Goal: Transaction & Acquisition: Purchase product/service

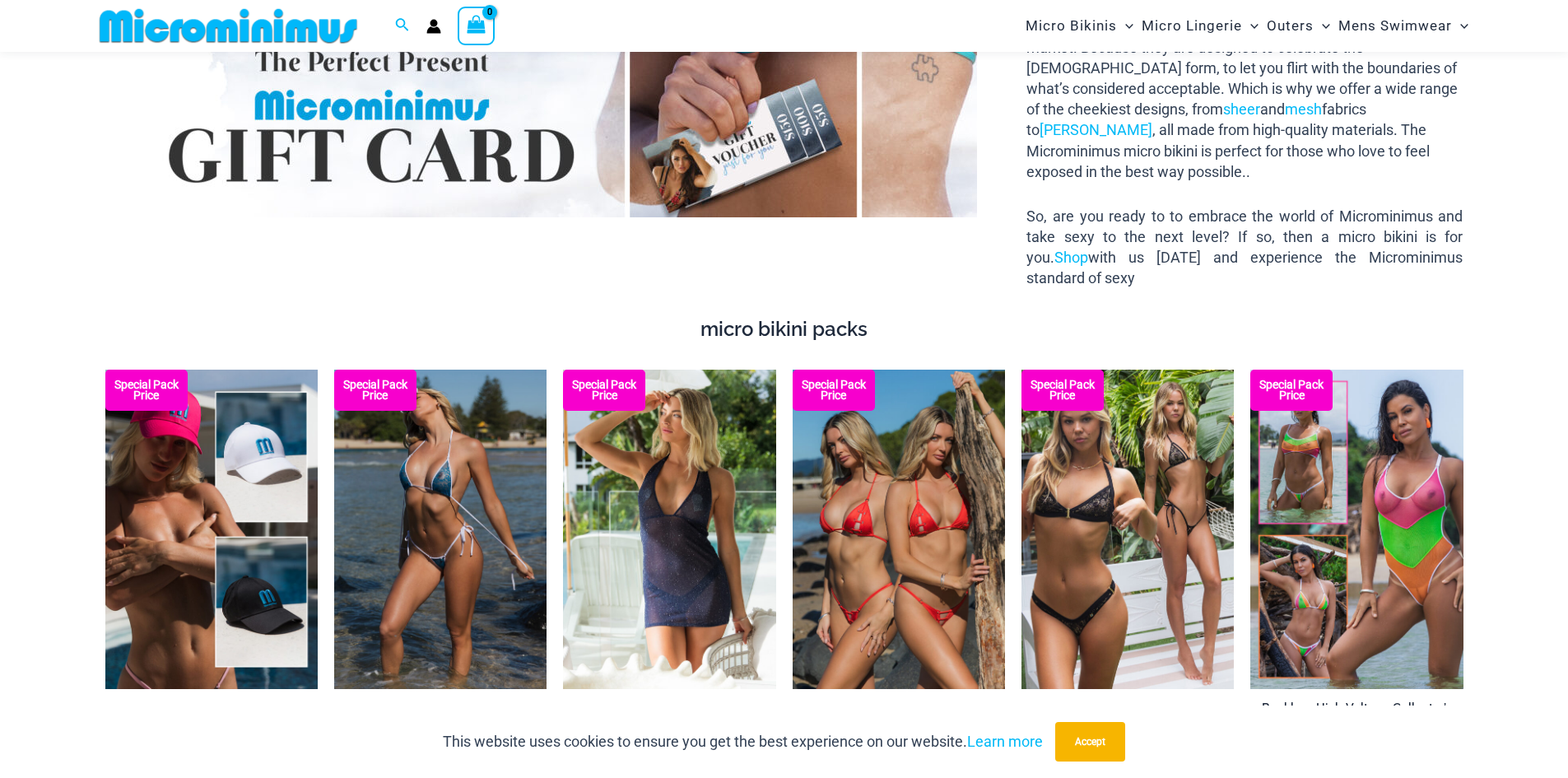
scroll to position [2952, 0]
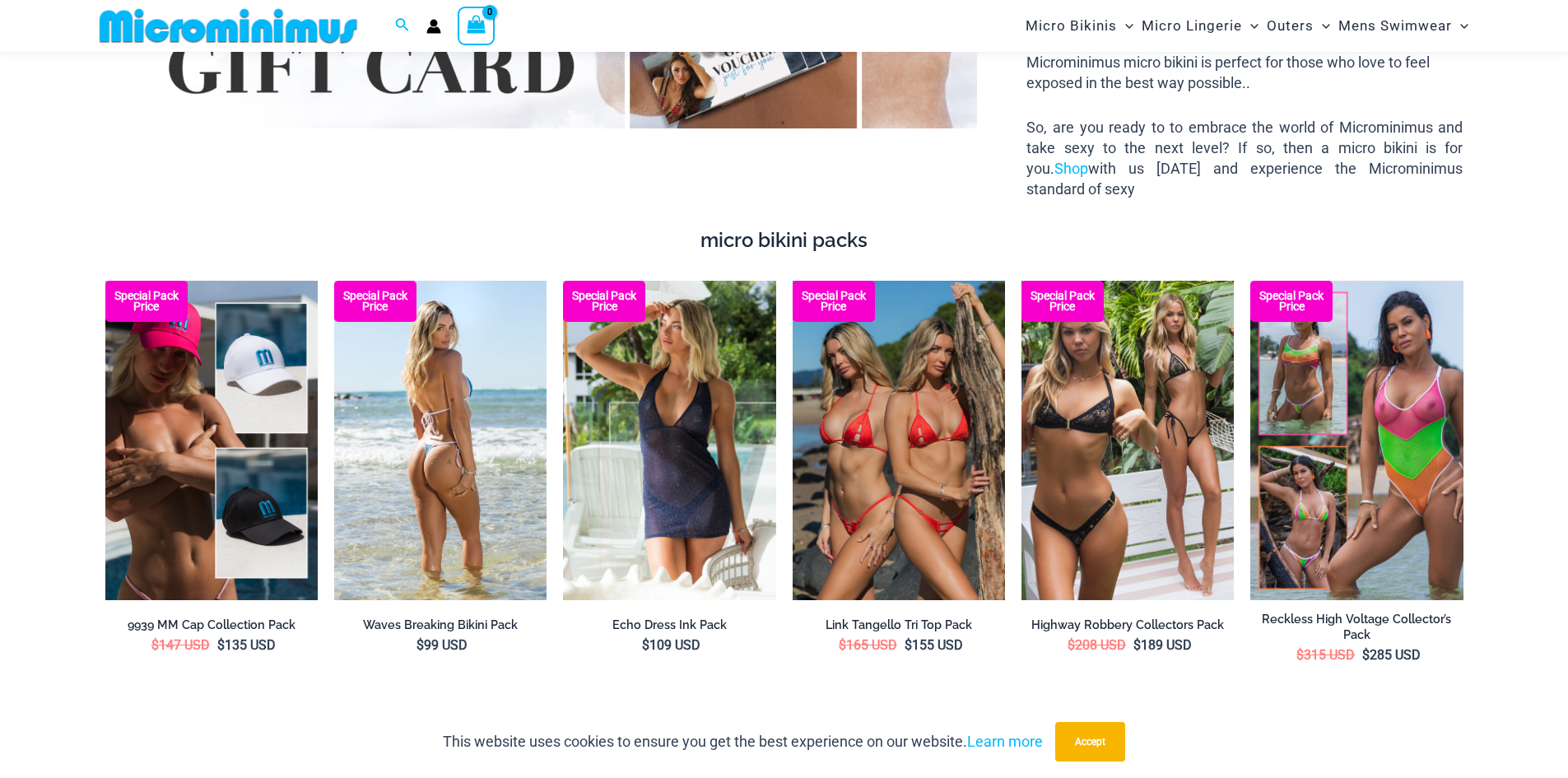
click at [471, 372] on img at bounding box center [440, 440] width 212 height 318
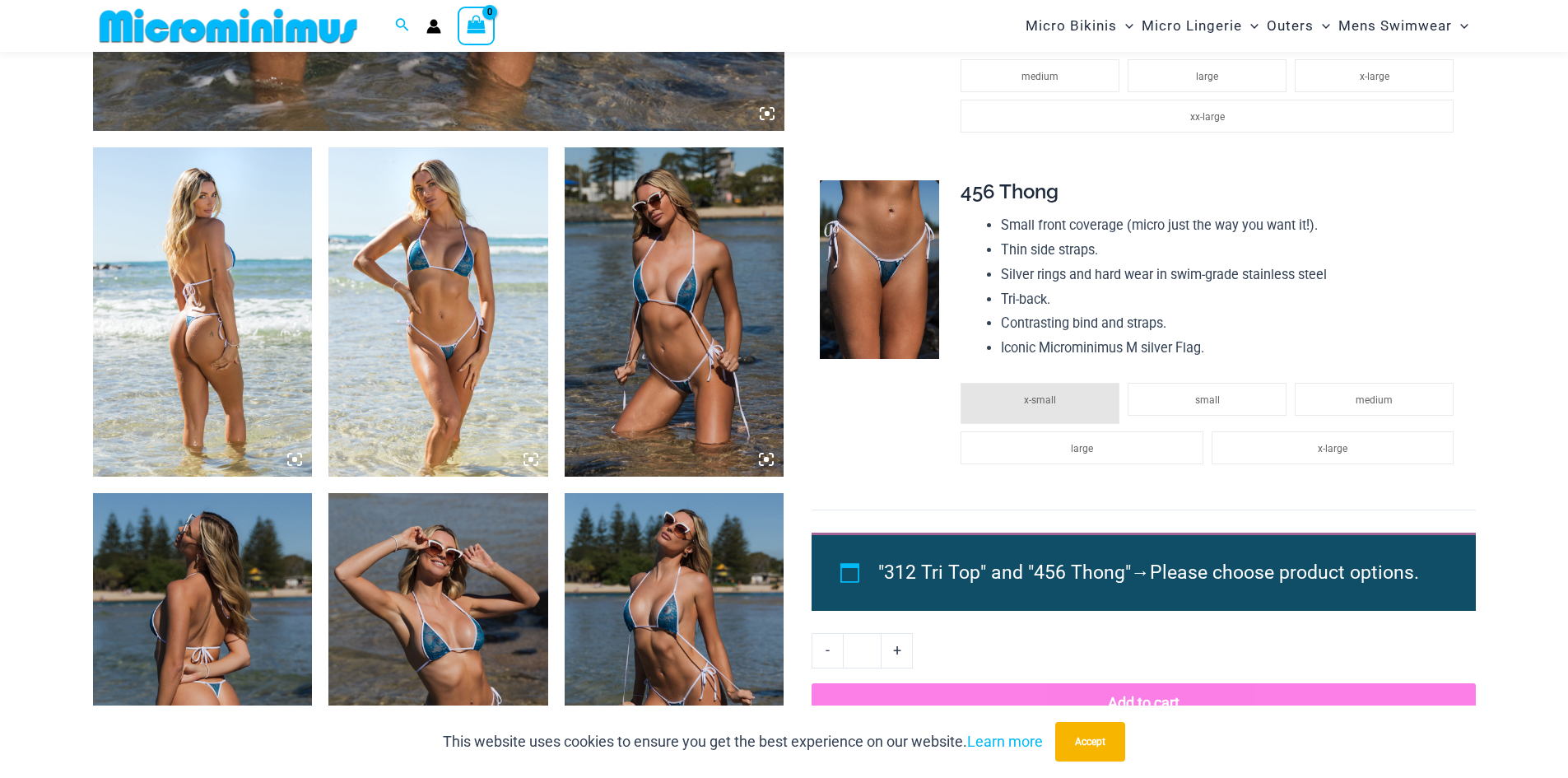
scroll to position [1071, 0]
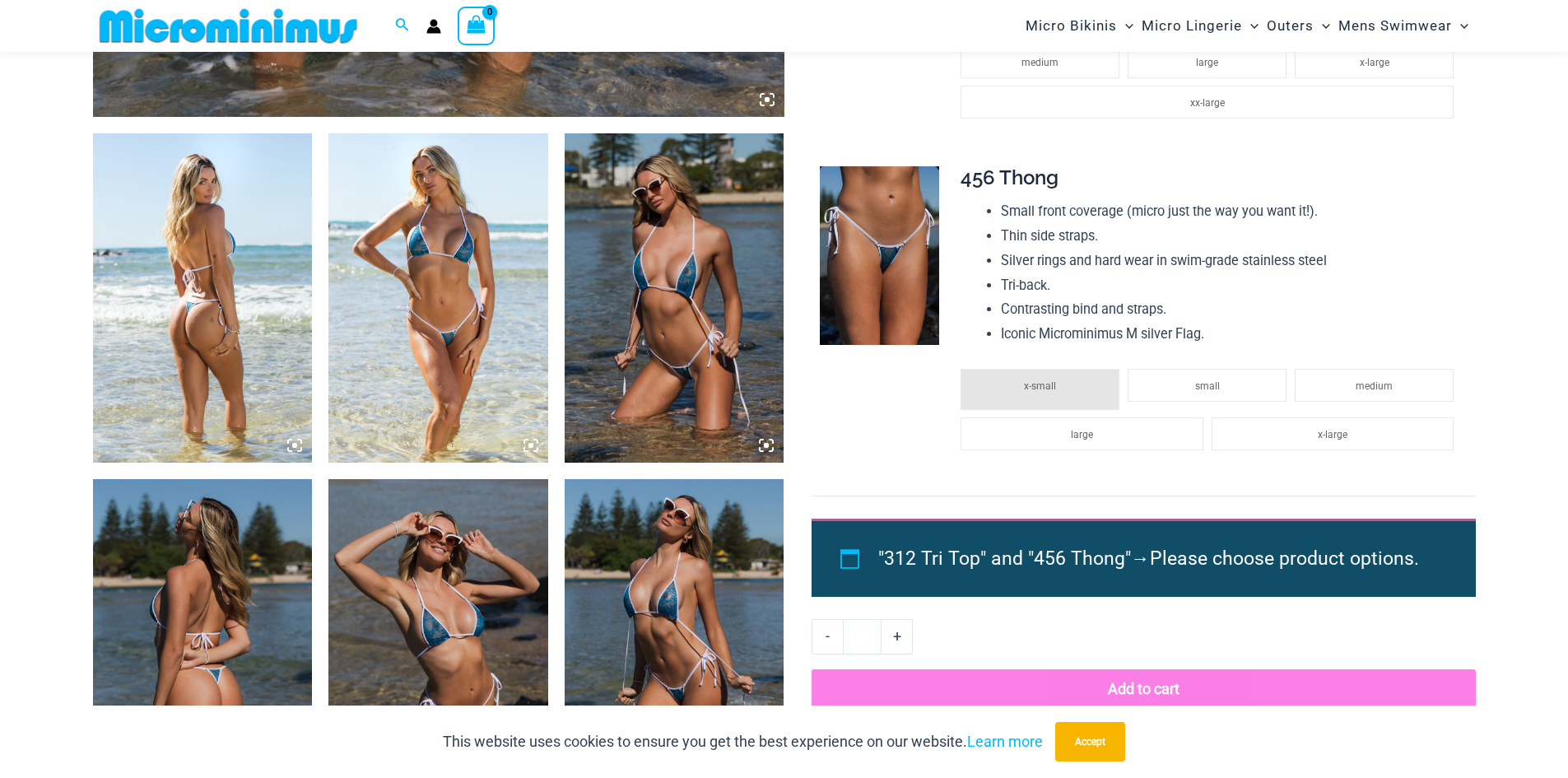
click at [467, 267] on img at bounding box center [438, 298] width 219 height 329
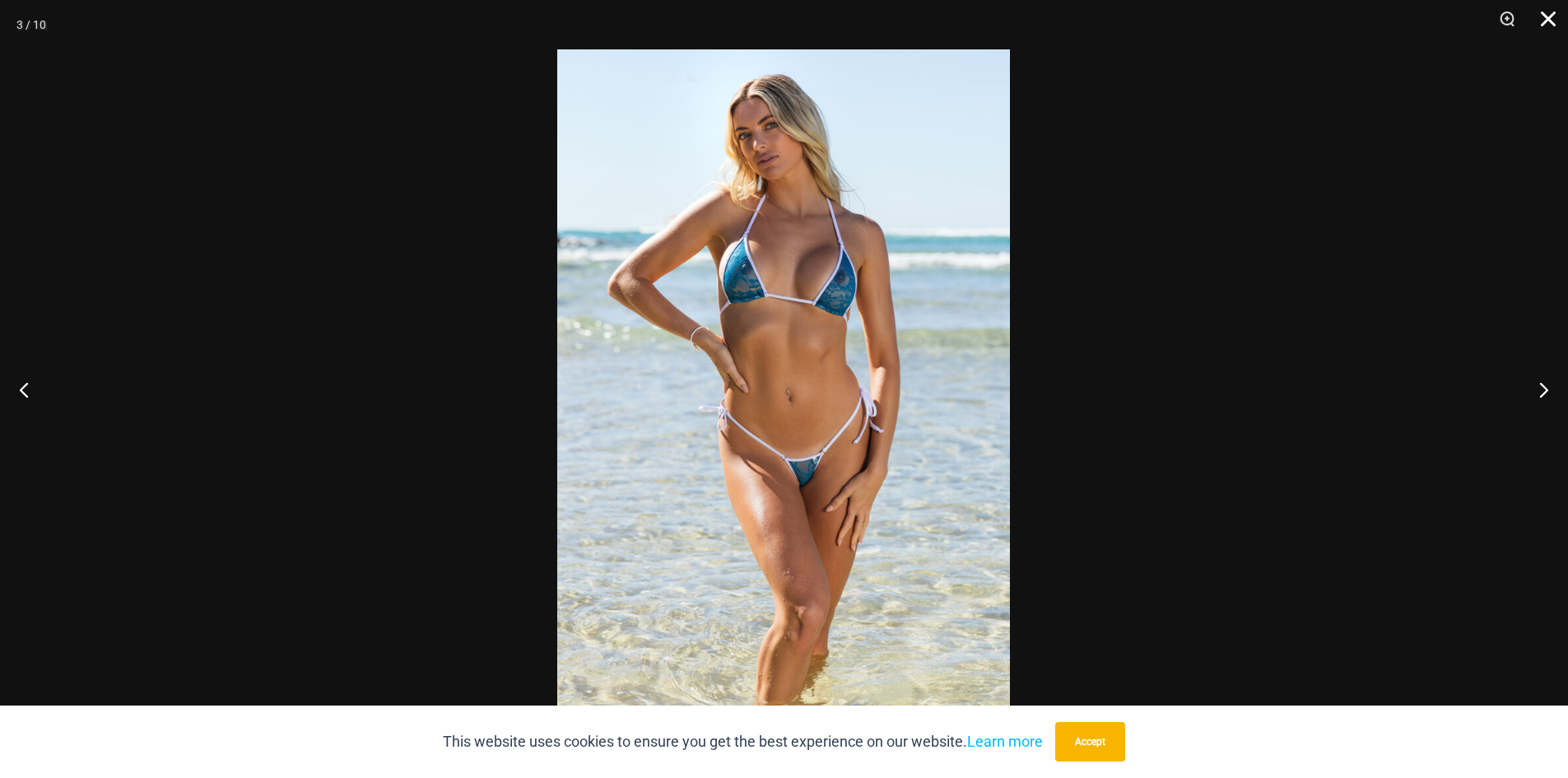
click at [1553, 14] on button "Close" at bounding box center [1543, 25] width 41 height 49
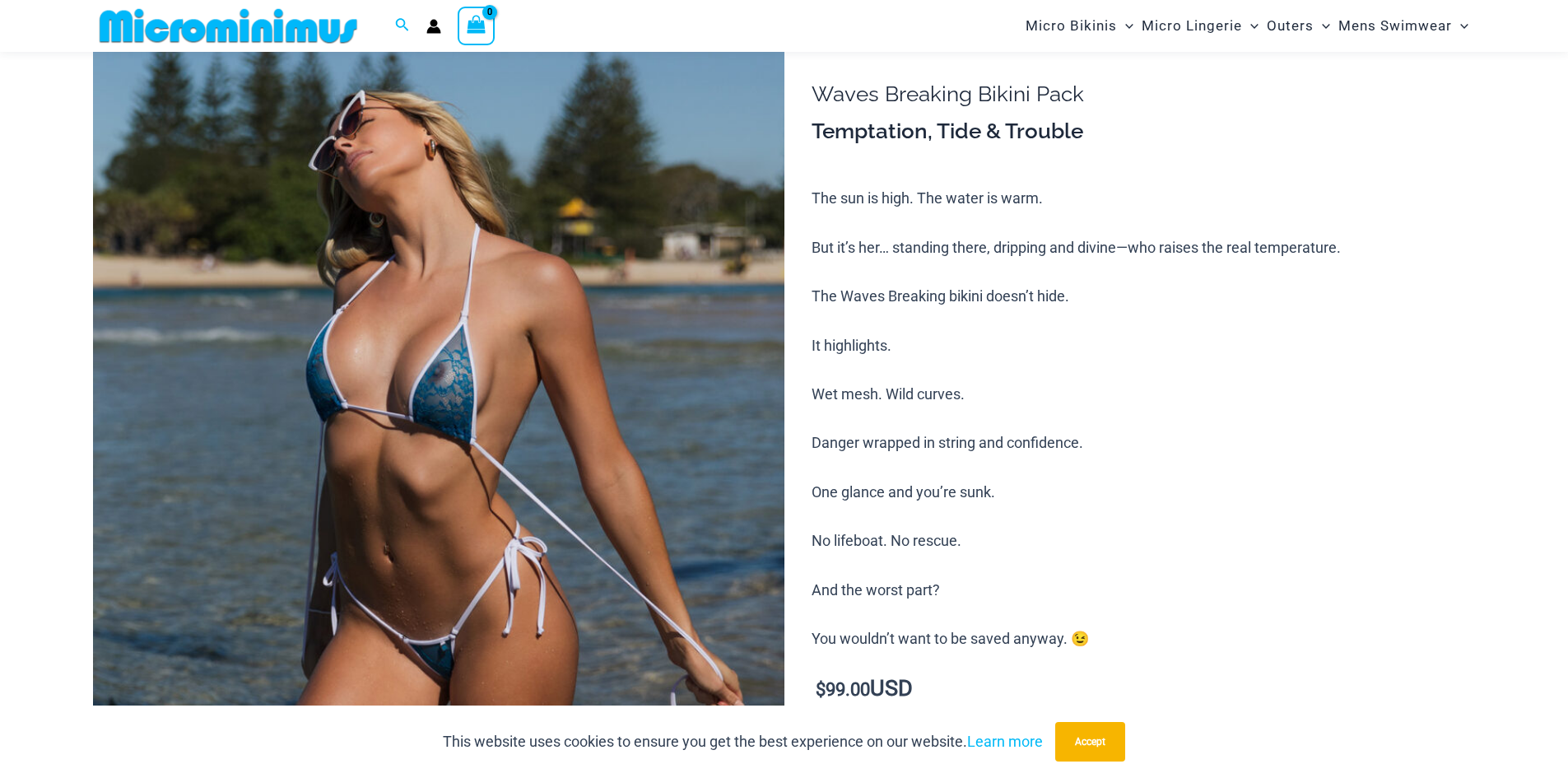
scroll to position [0, 0]
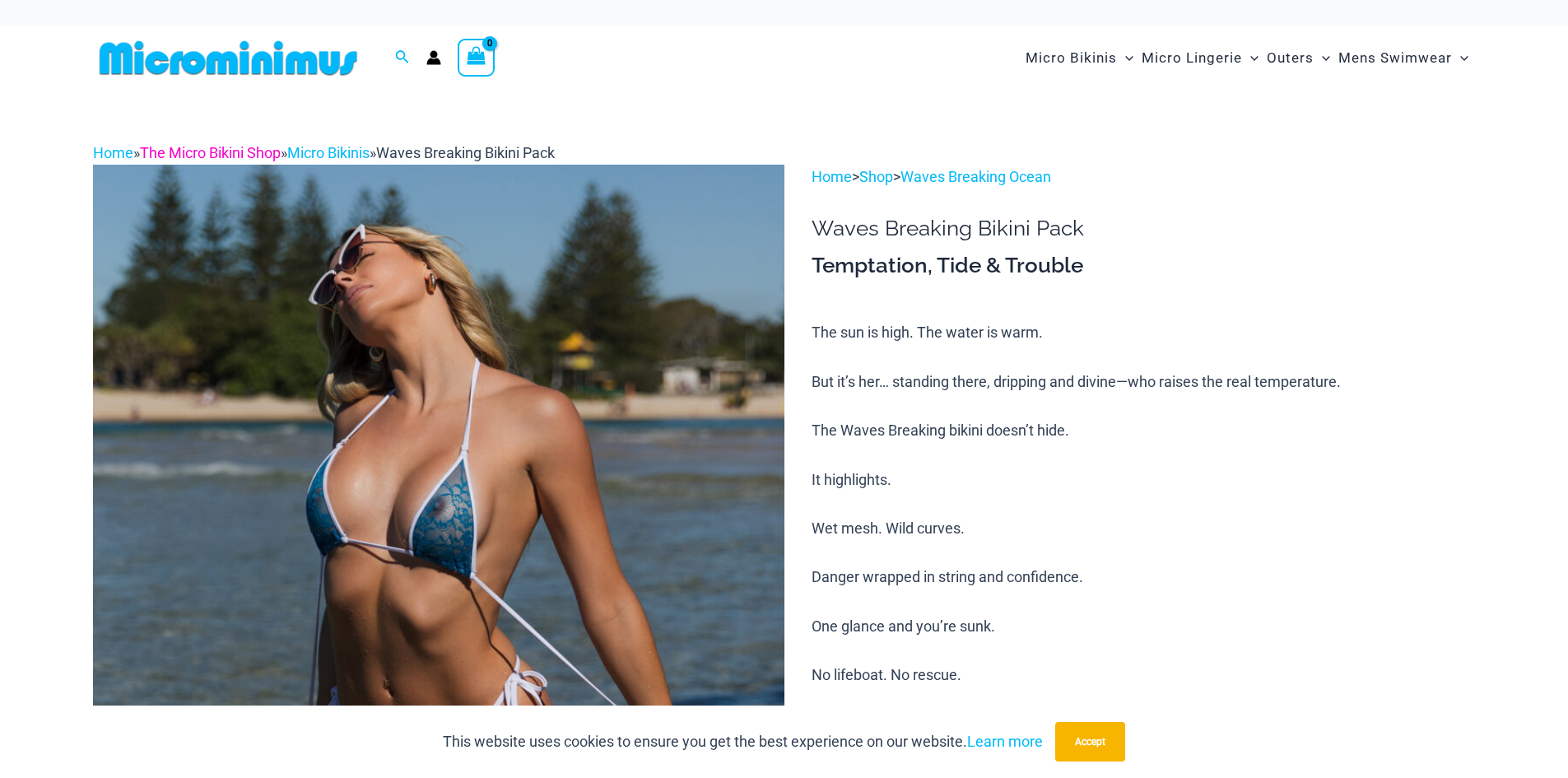
click at [247, 152] on link "The Micro Bikini Shop" at bounding box center [210, 152] width 140 height 17
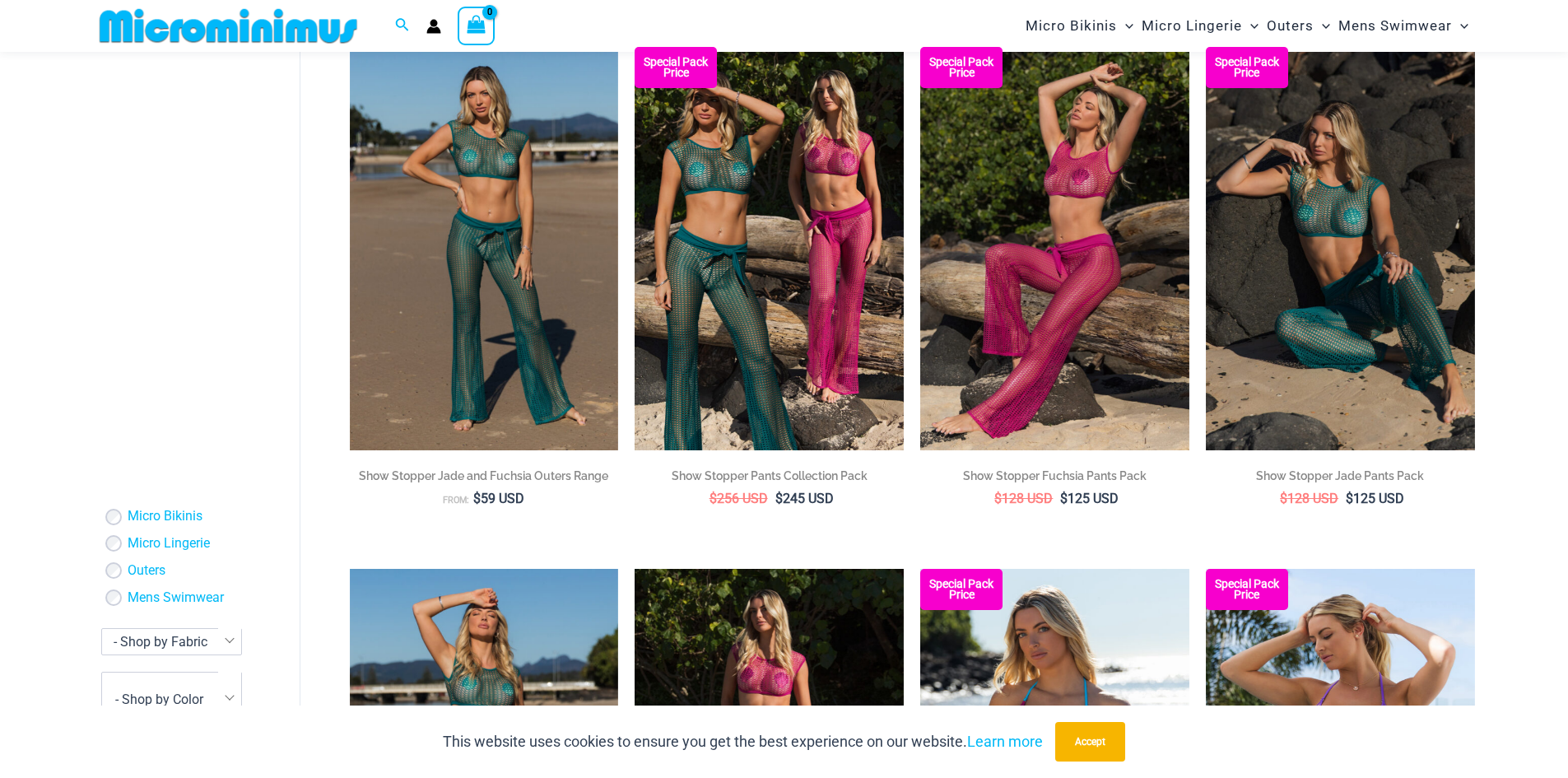
scroll to position [726, 0]
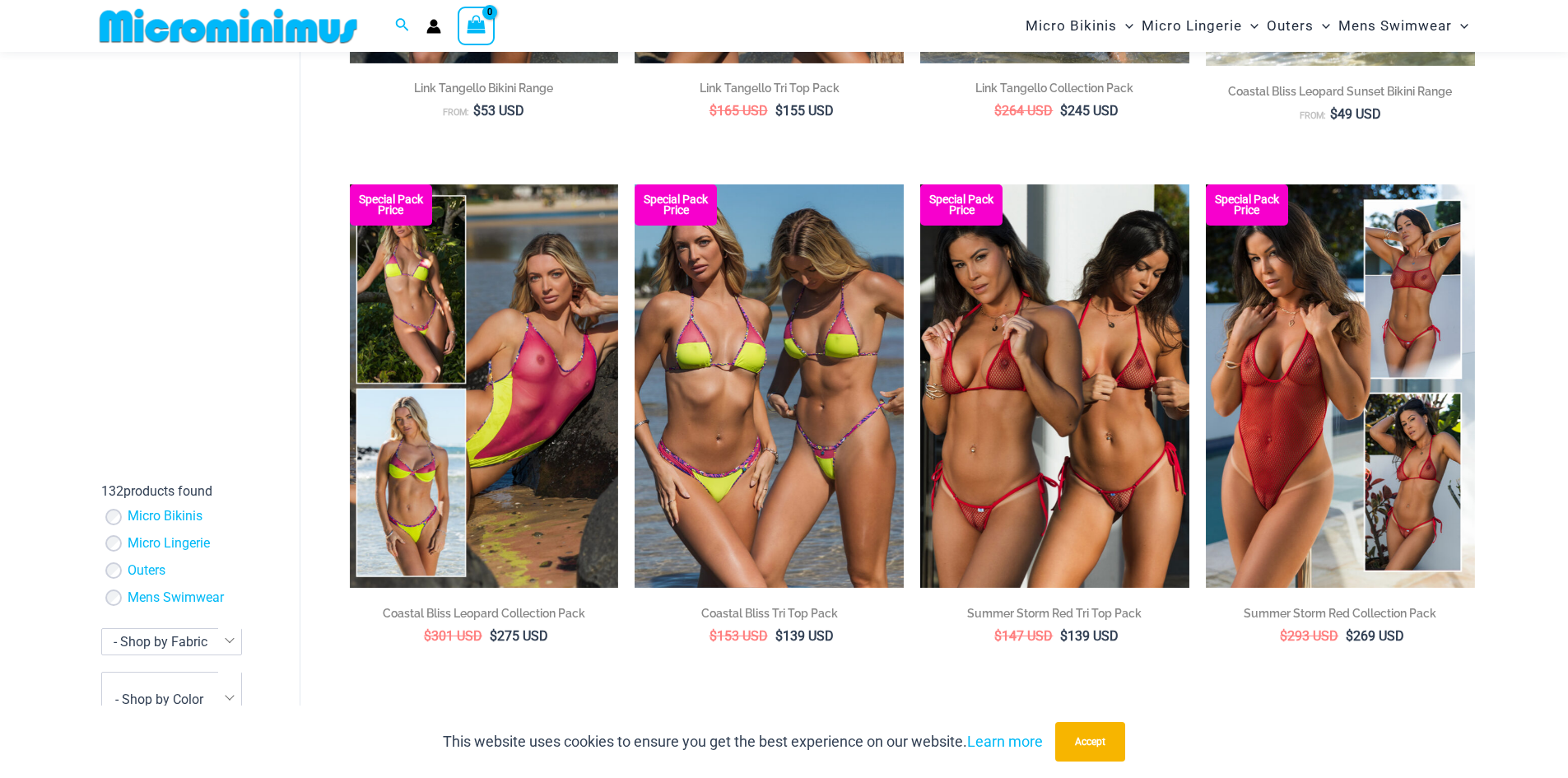
scroll to position [1144, 0]
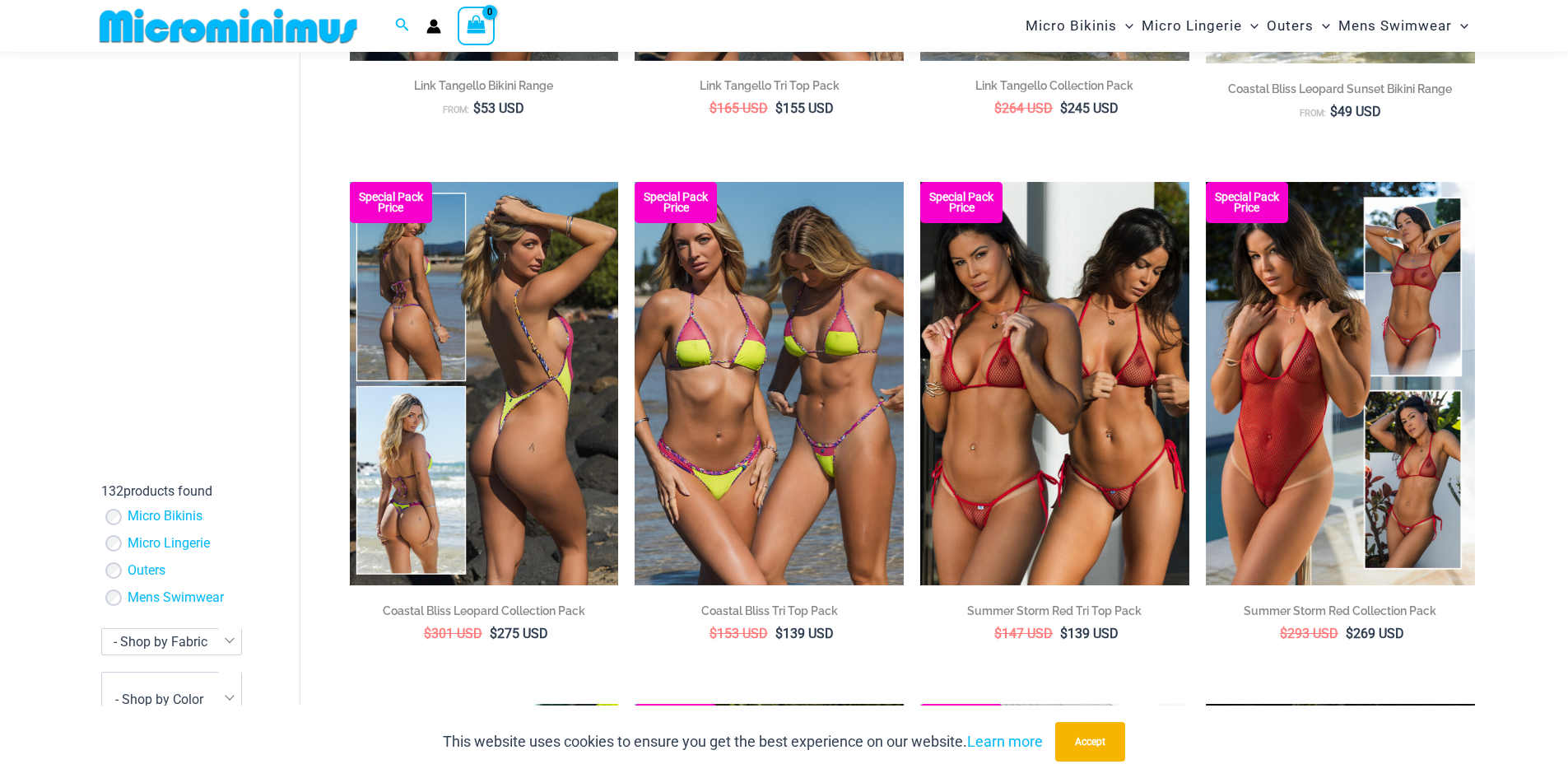
click at [560, 466] on img at bounding box center [484, 384] width 269 height 403
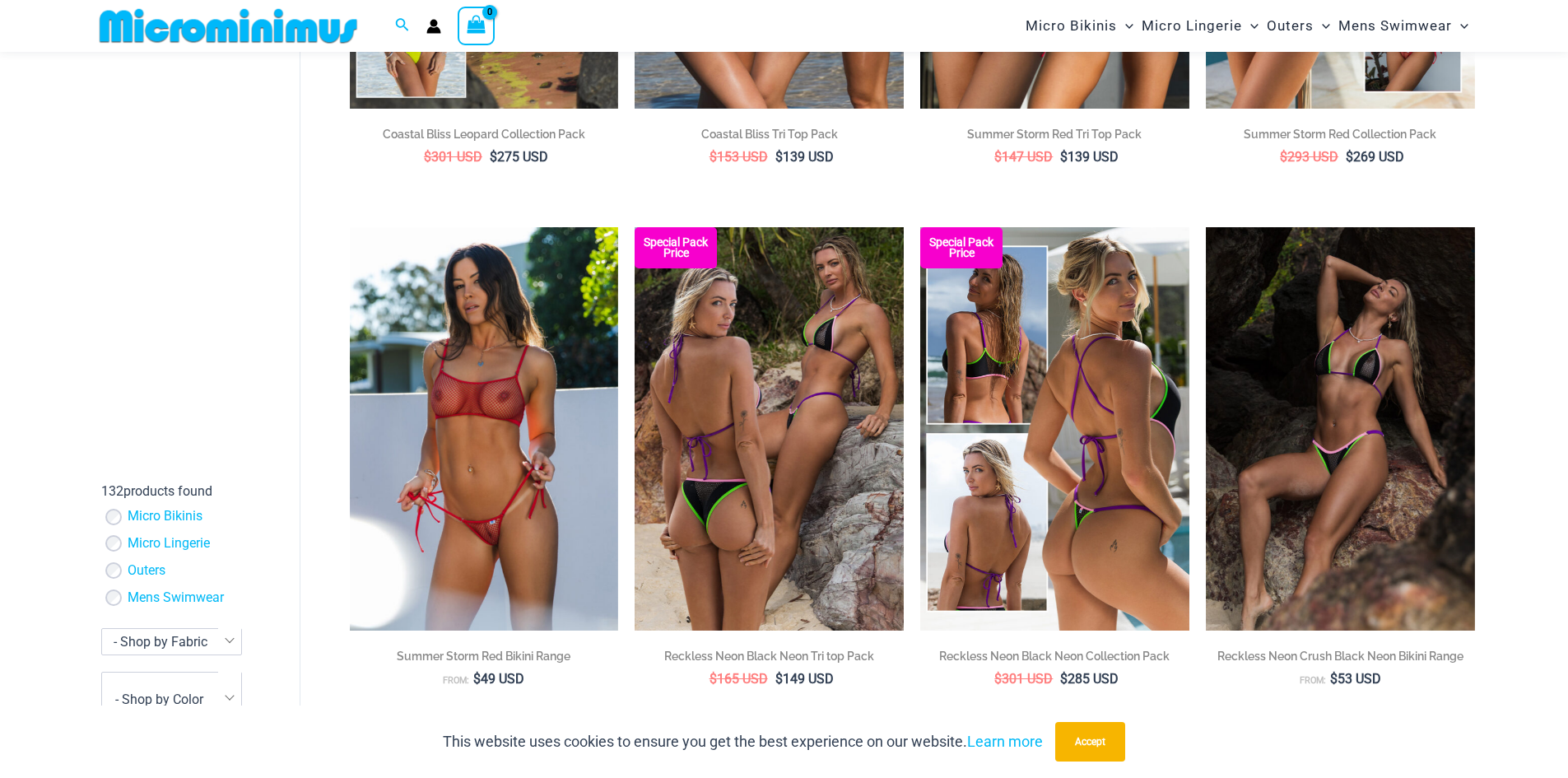
scroll to position [1638, 0]
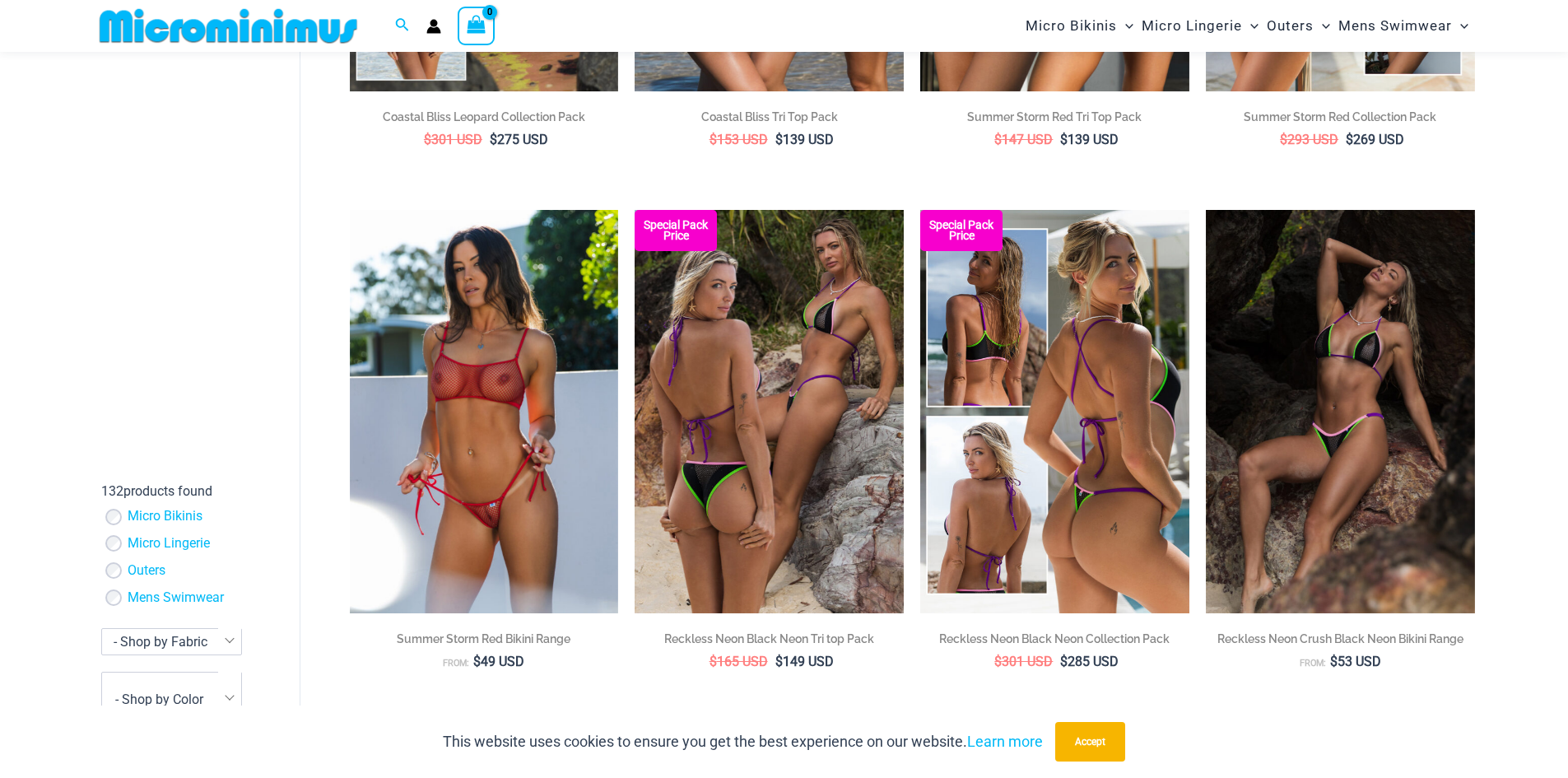
click at [1074, 481] on img at bounding box center [1055, 411] width 269 height 403
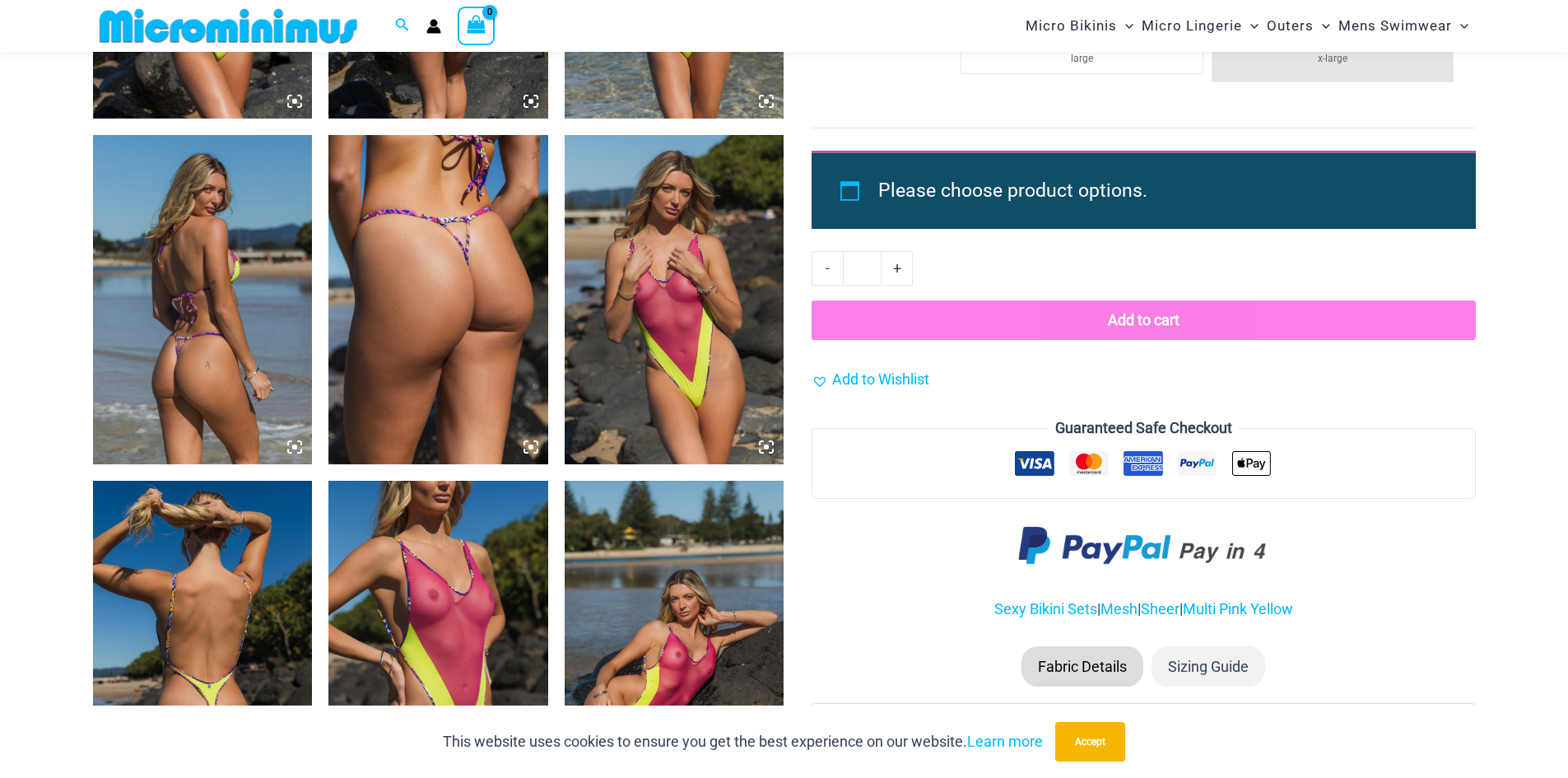
scroll to position [2457, 0]
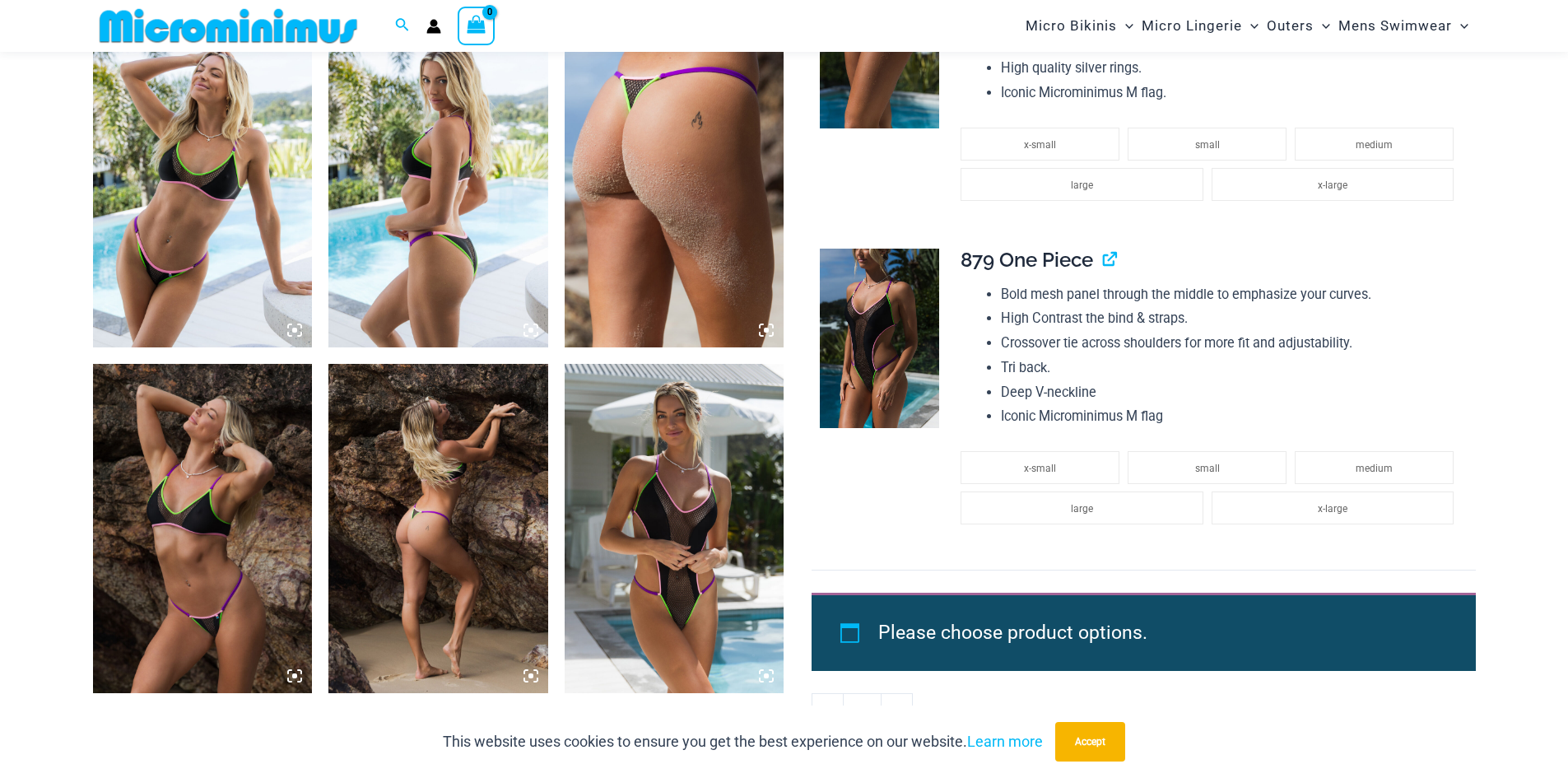
scroll to position [1880, 0]
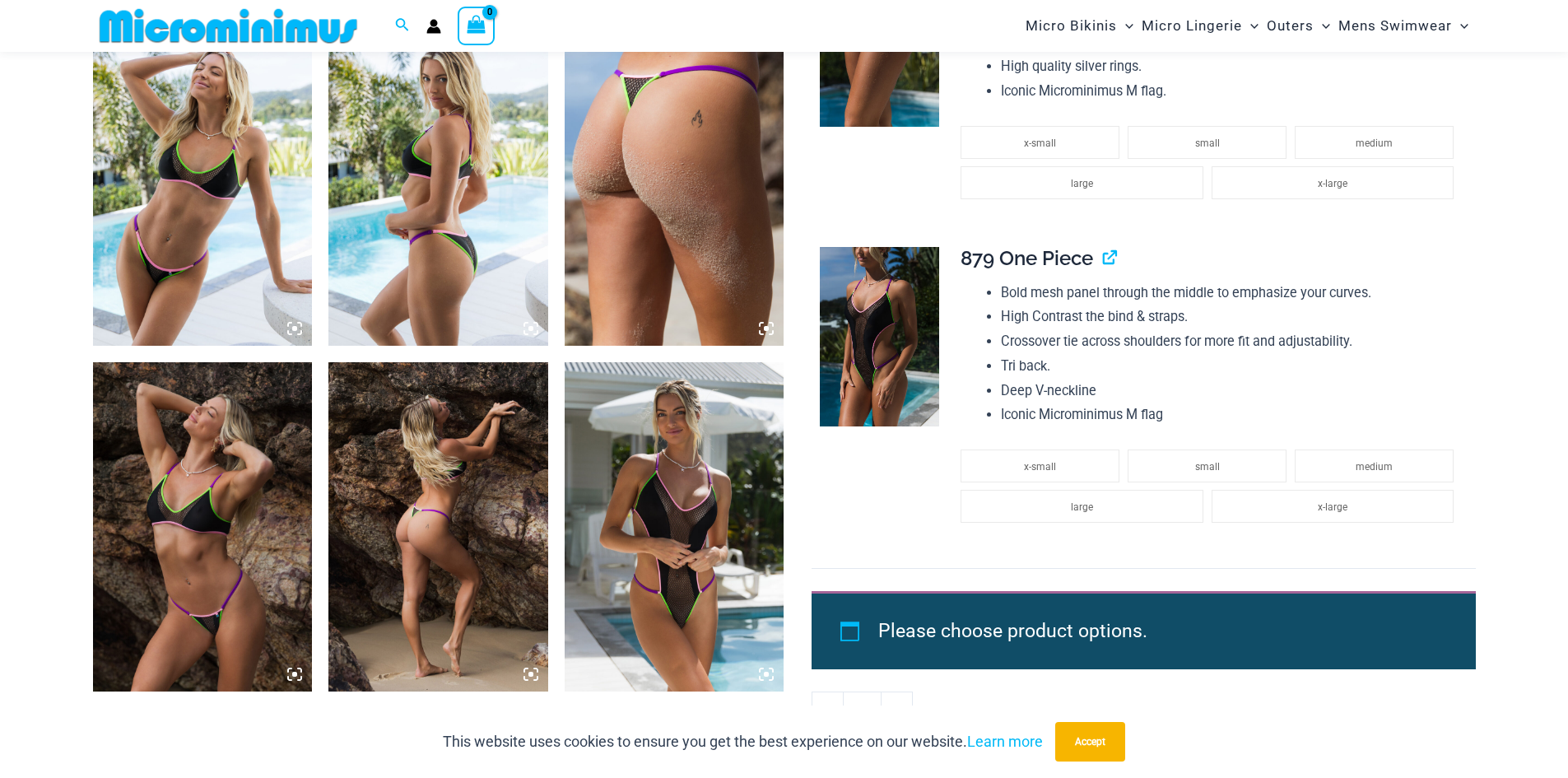
click at [677, 580] on img at bounding box center [675, 527] width 219 height 329
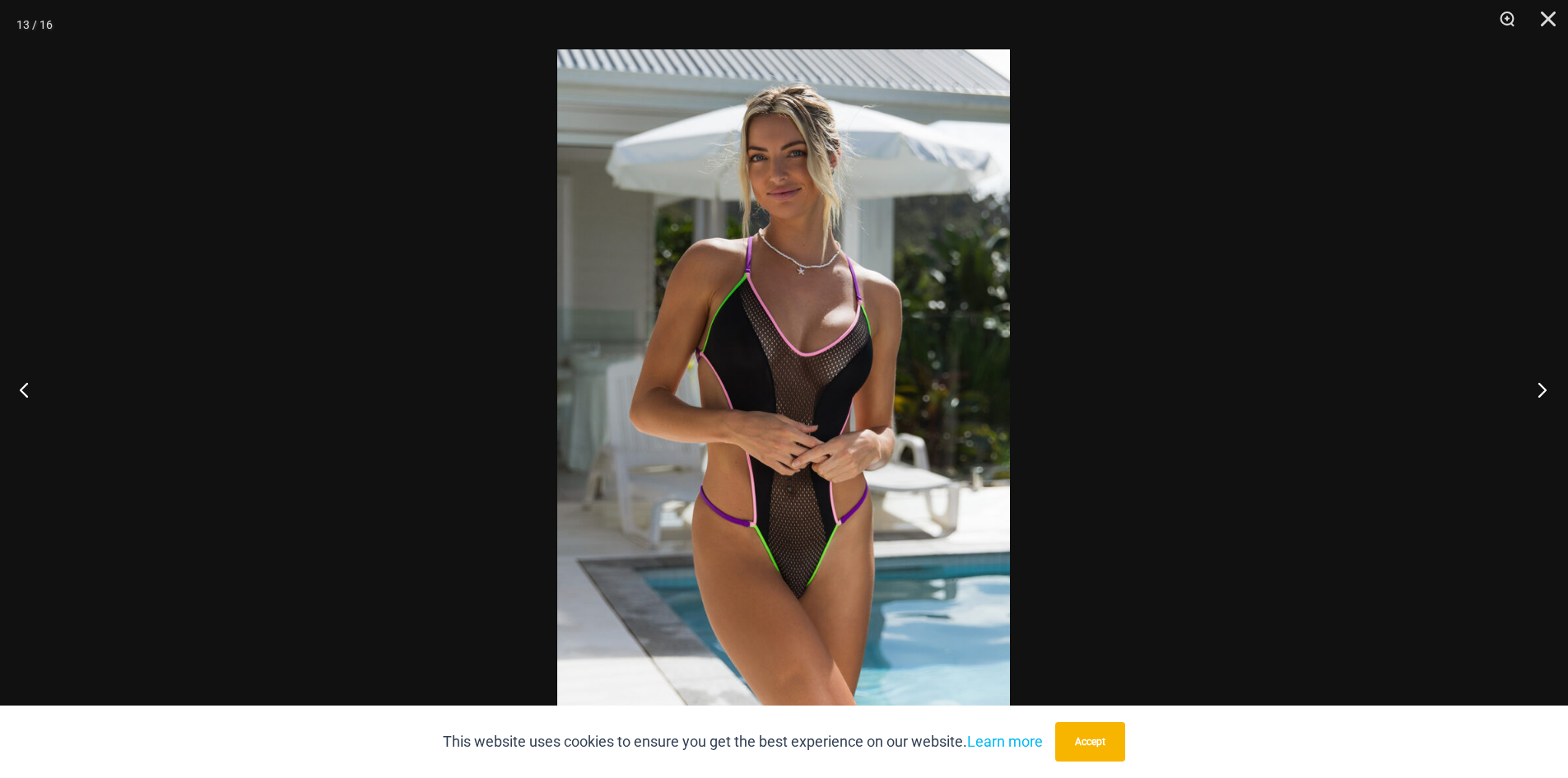
click at [1548, 397] on button "Next" at bounding box center [1537, 389] width 61 height 82
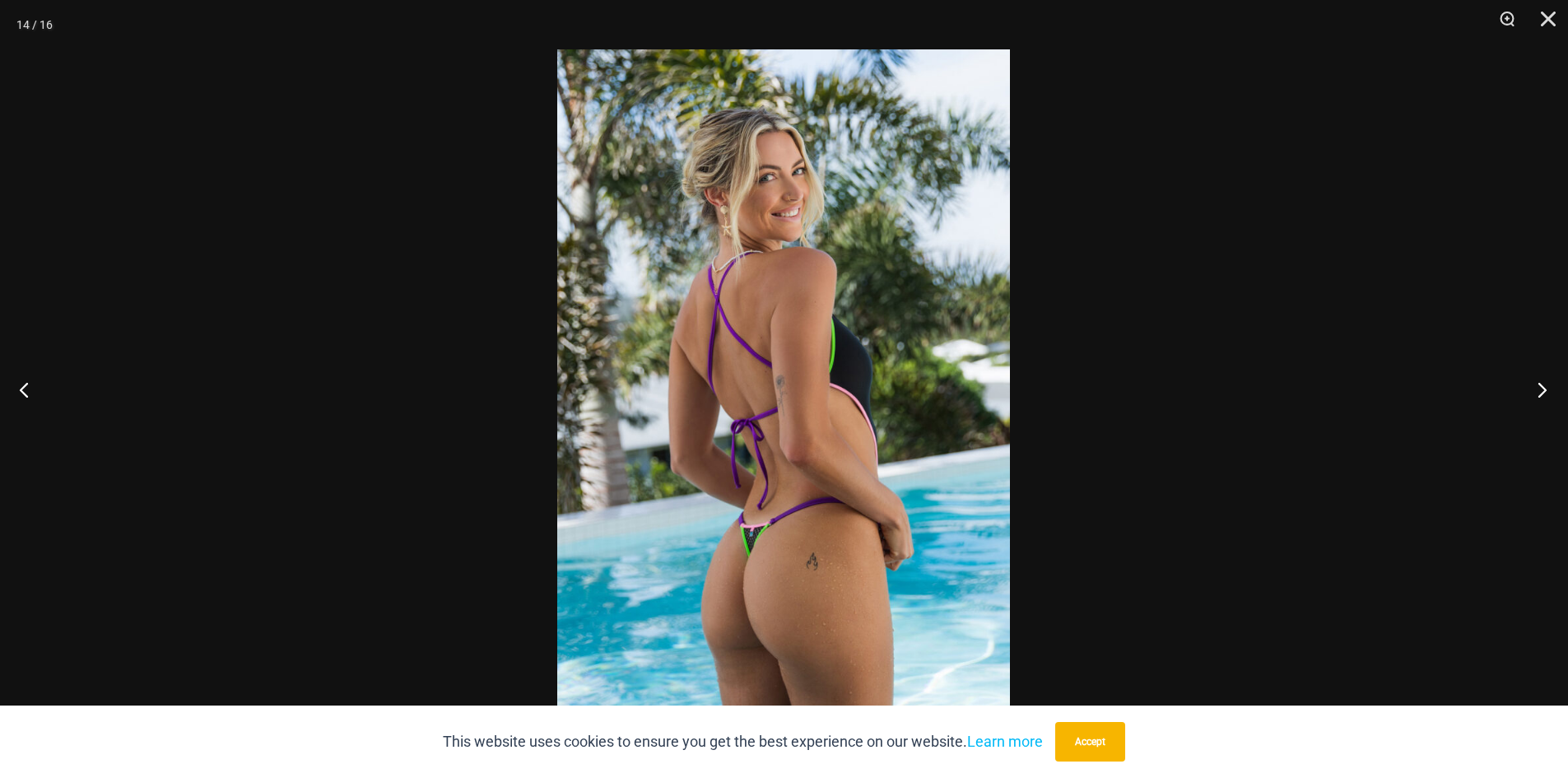
click at [1548, 397] on button "Next" at bounding box center [1537, 389] width 61 height 82
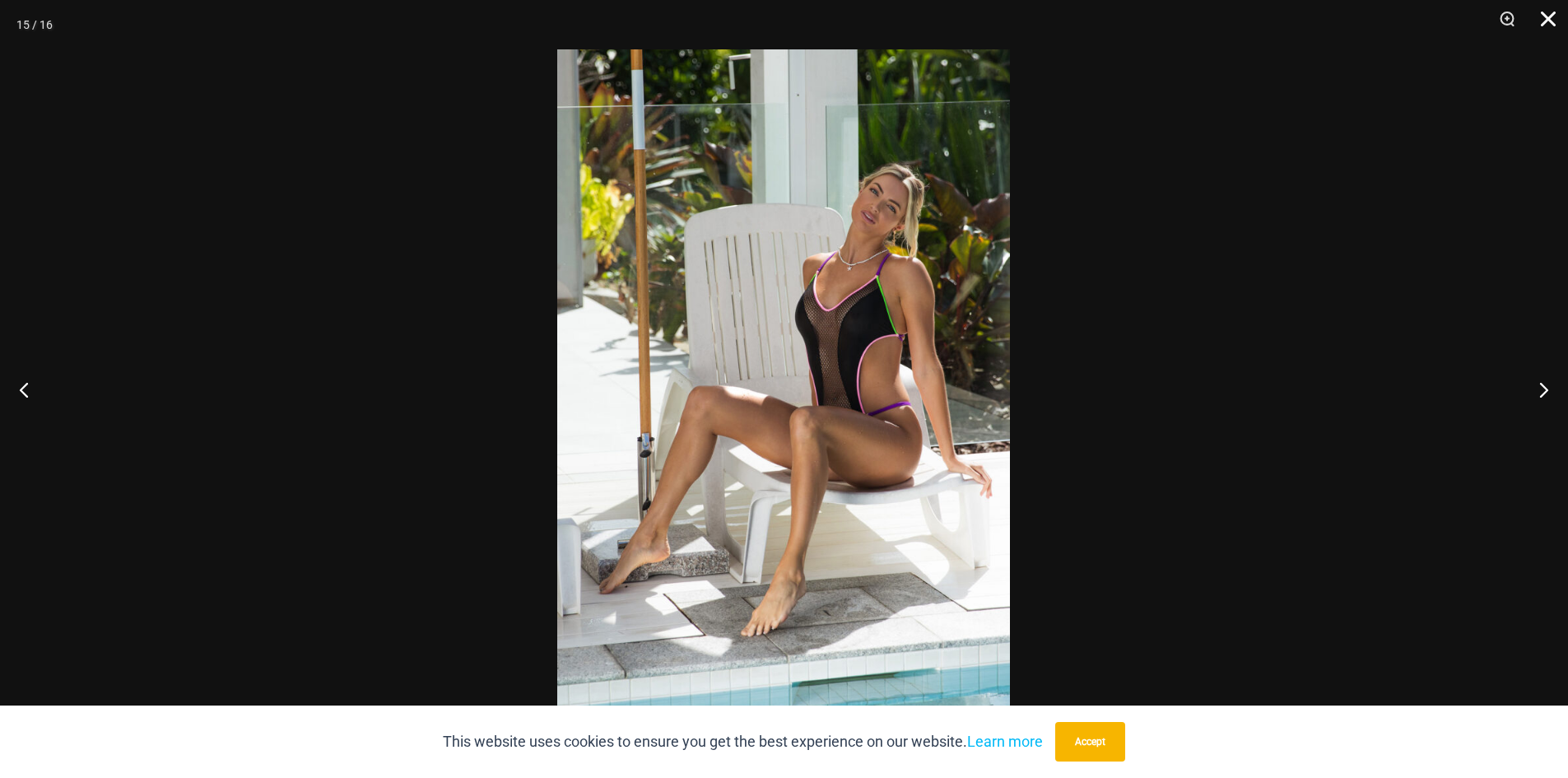
click at [1542, 20] on button "Close" at bounding box center [1543, 25] width 41 height 49
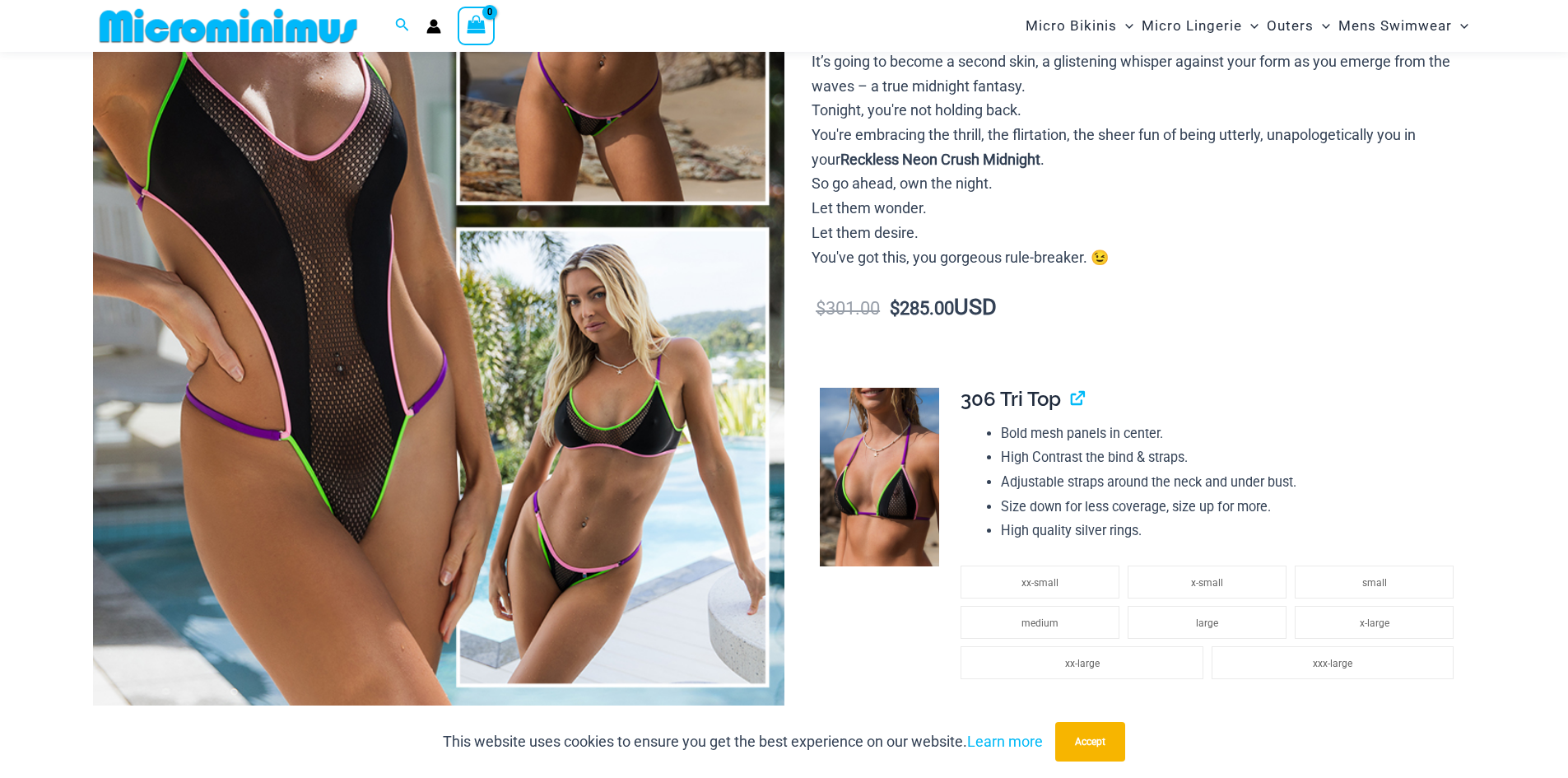
scroll to position [0, 0]
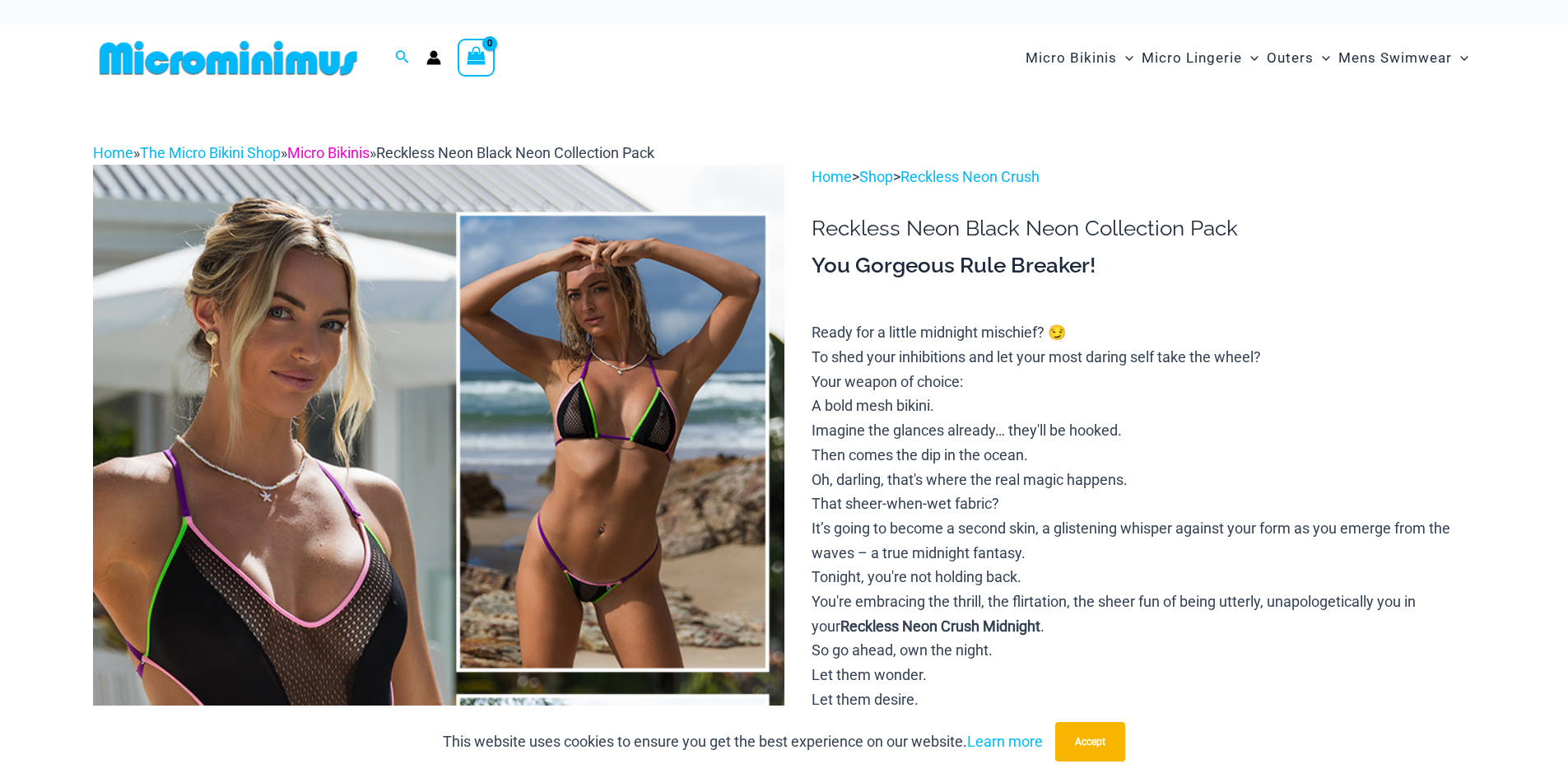
click at [348, 155] on link "Micro Bikinis" at bounding box center [328, 152] width 82 height 17
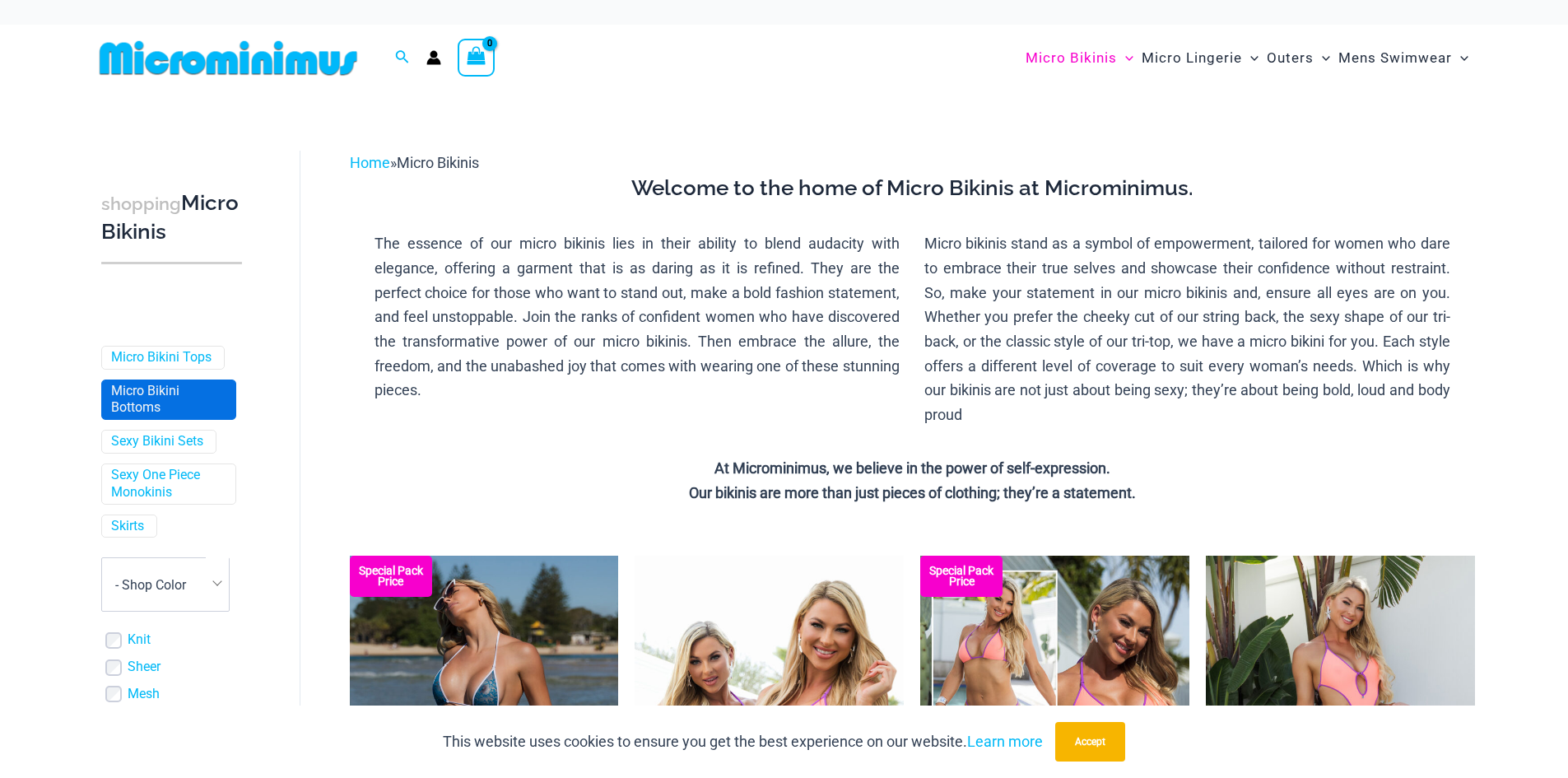
scroll to position [329, 0]
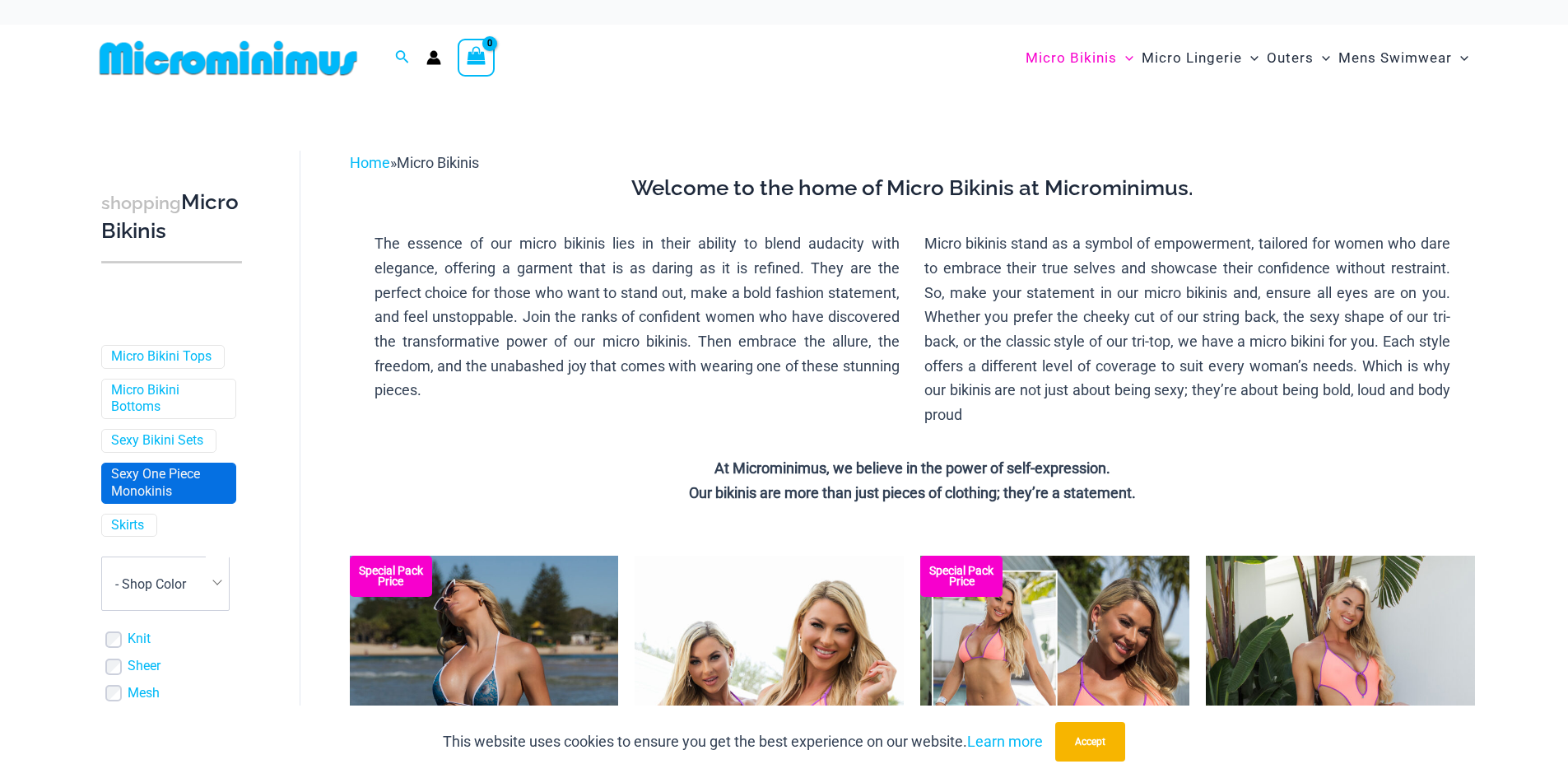
click at [142, 480] on link "Sexy One Piece Monokinis" at bounding box center [166, 483] width 112 height 35
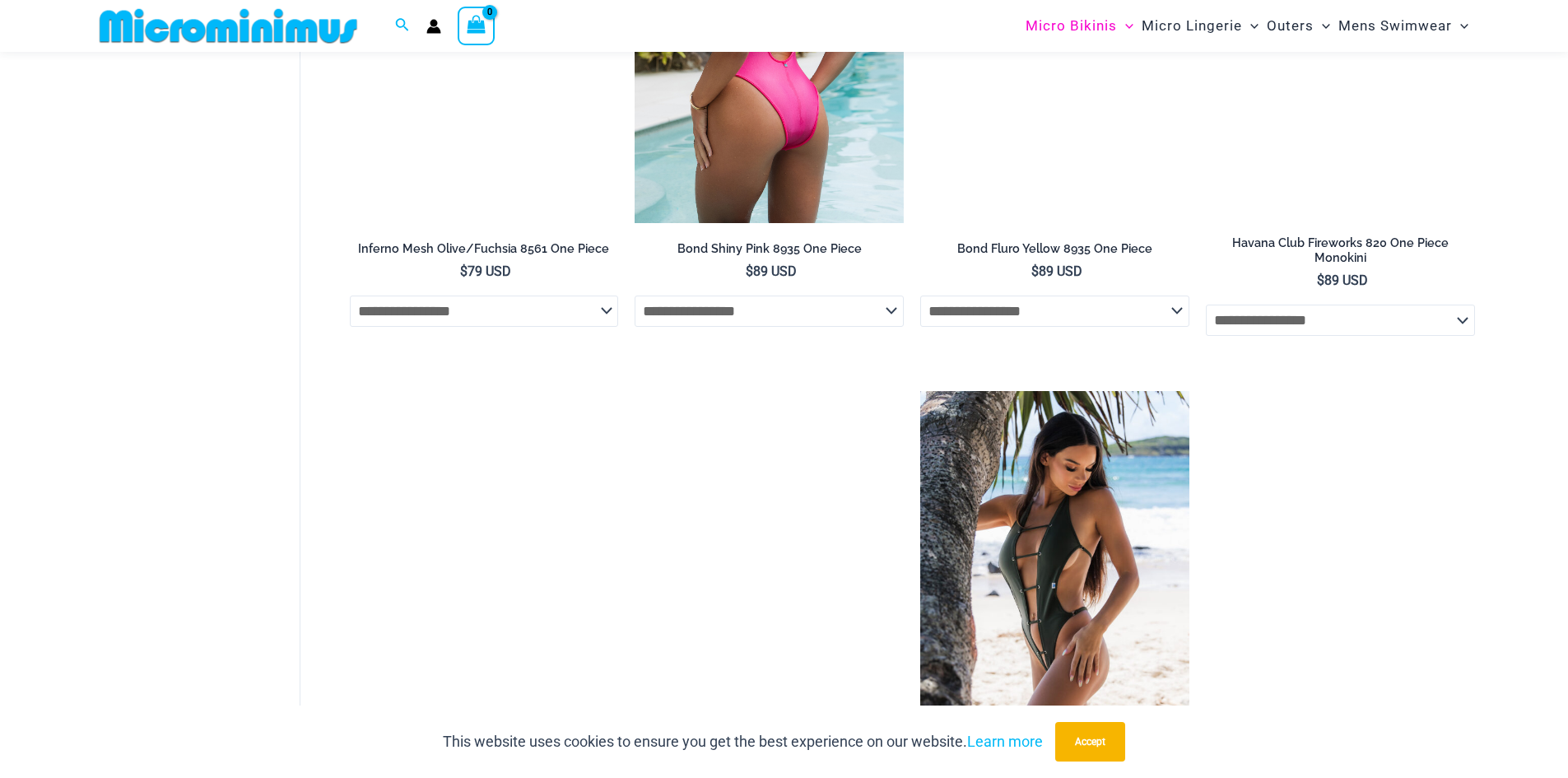
scroll to position [1977, 0]
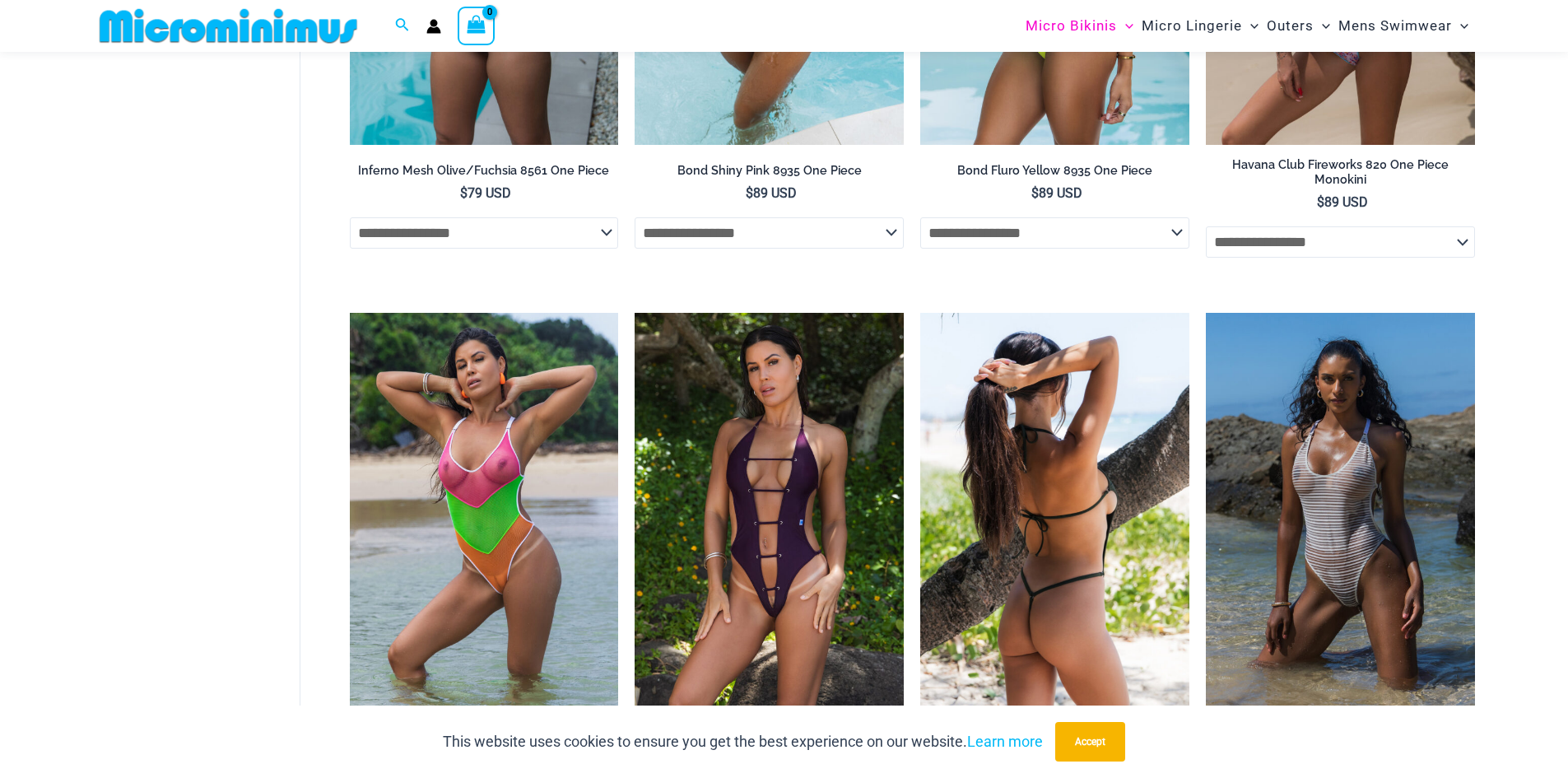
click at [1122, 490] on img at bounding box center [1055, 515] width 269 height 403
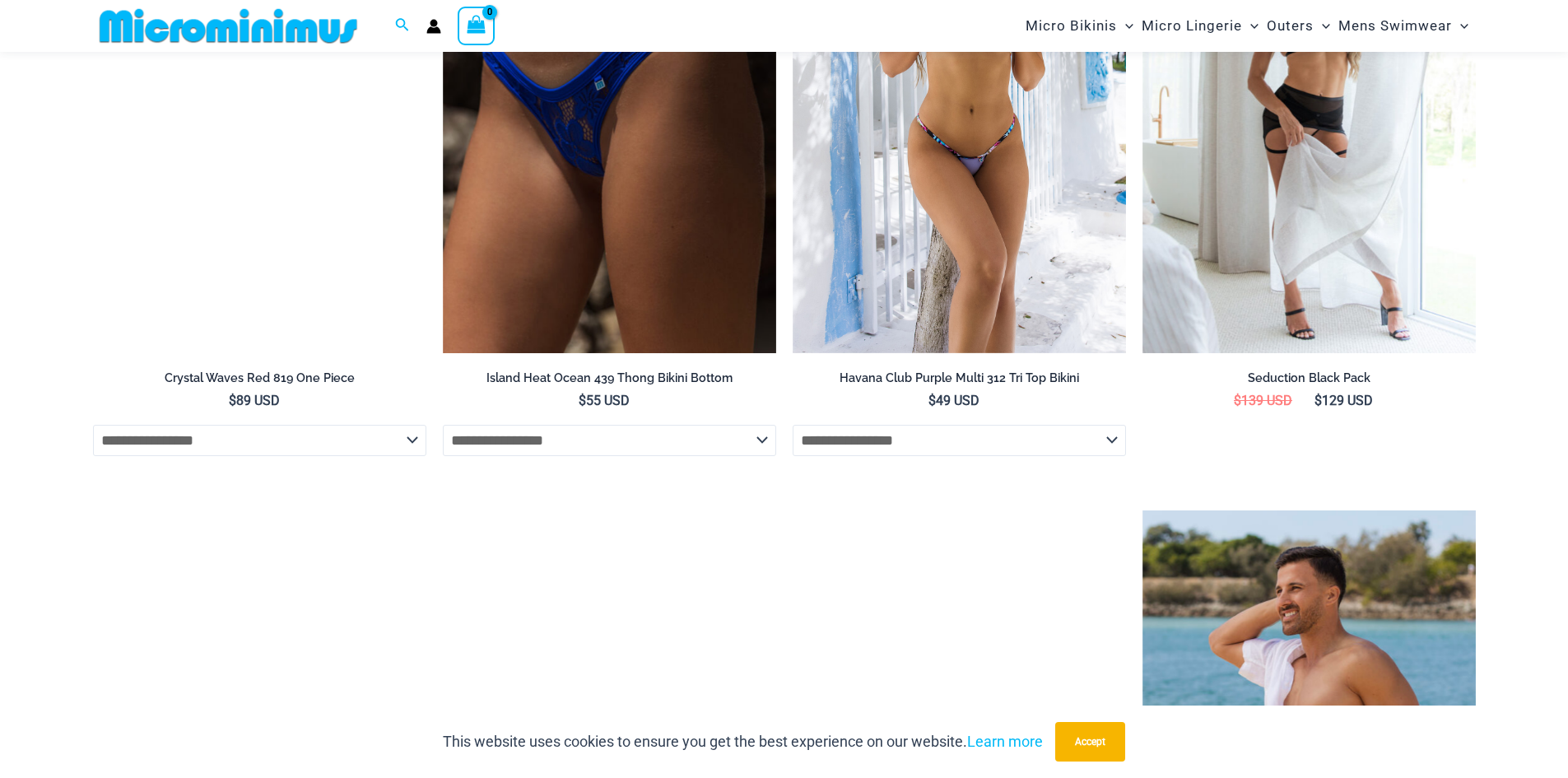
scroll to position [4106, 0]
